Goal: Information Seeking & Learning: Check status

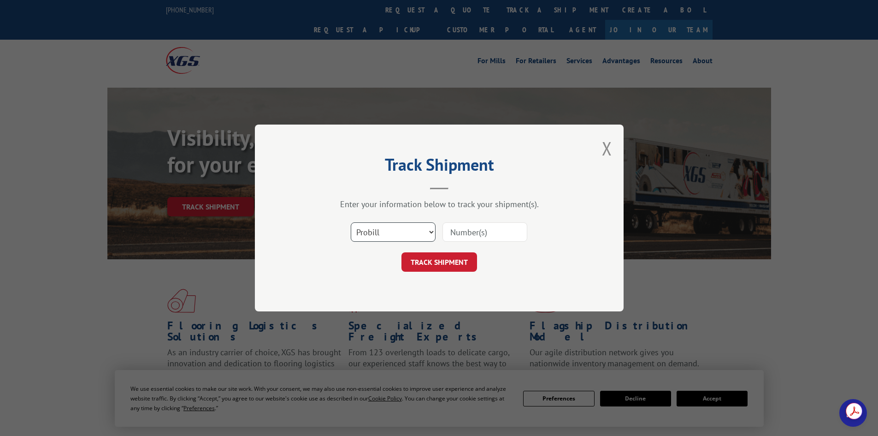
click at [384, 231] on select "Select category... Probill BOL PO" at bounding box center [393, 231] width 85 height 19
select select "po"
click at [351, 222] on select "Select category... Probill BOL PO" at bounding box center [393, 231] width 85 height 19
click at [462, 237] on input at bounding box center [484, 231] width 85 height 19
paste input "35536278"
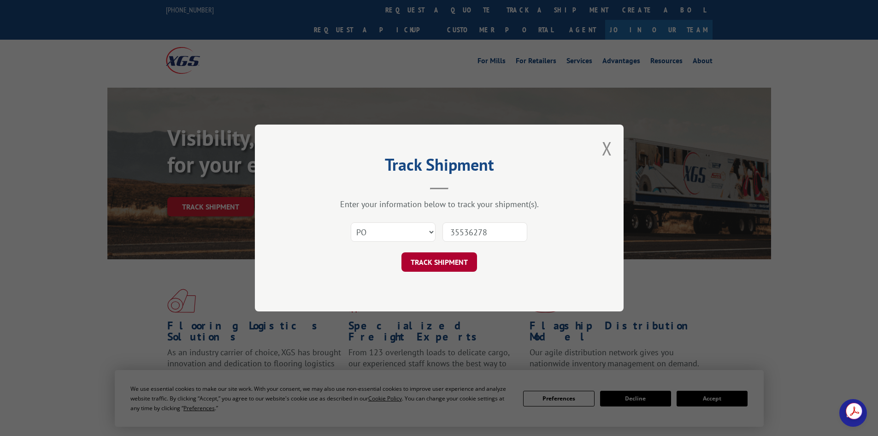
type input "35536278"
click at [443, 263] on button "TRACK SHIPMENT" at bounding box center [439, 261] width 76 height 19
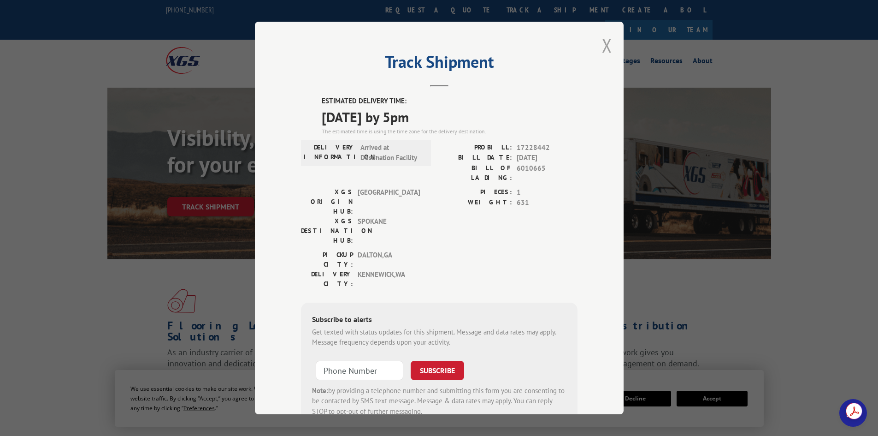
click at [607, 49] on button "Close modal" at bounding box center [607, 45] width 10 height 24
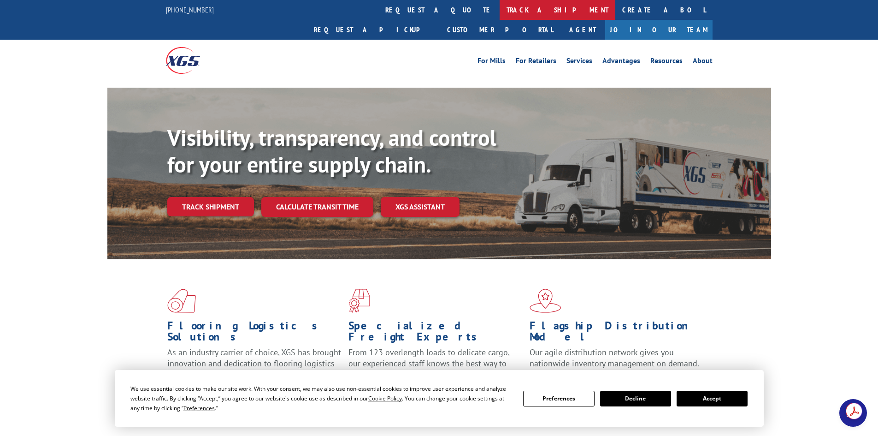
click at [500, 11] on link "track a shipment" at bounding box center [558, 10] width 116 height 20
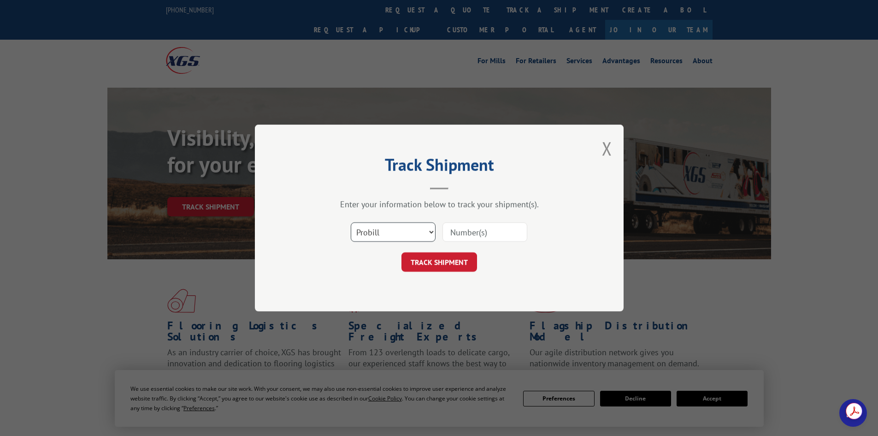
click at [413, 230] on select "Select category... Probill BOL PO" at bounding box center [393, 231] width 85 height 19
select select "po"
click at [351, 222] on select "Select category... Probill BOL PO" at bounding box center [393, 231] width 85 height 19
click at [463, 233] on input at bounding box center [484, 231] width 85 height 19
paste input "46538921"
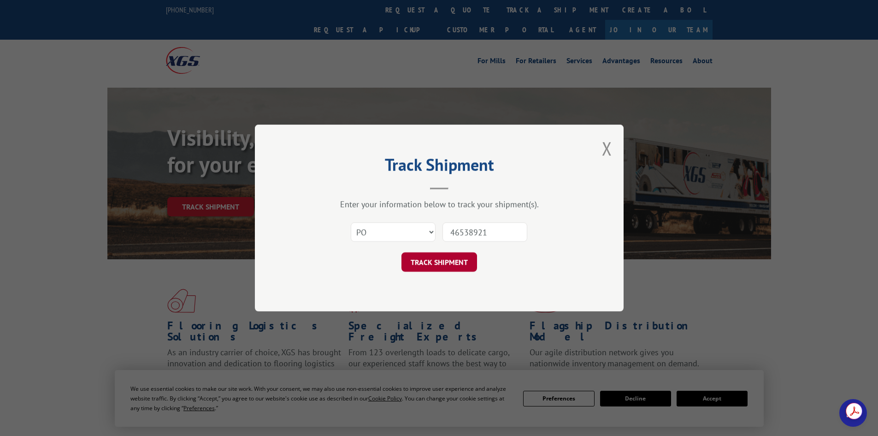
type input "46538921"
click at [429, 258] on button "TRACK SHIPMENT" at bounding box center [439, 261] width 76 height 19
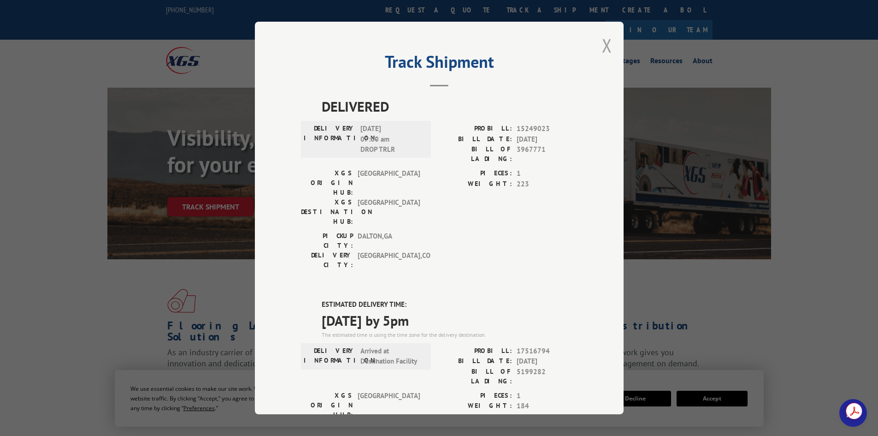
click at [604, 45] on button "Close modal" at bounding box center [607, 45] width 10 height 24
